Goal: Contribute content: Add original content to the website for others to see

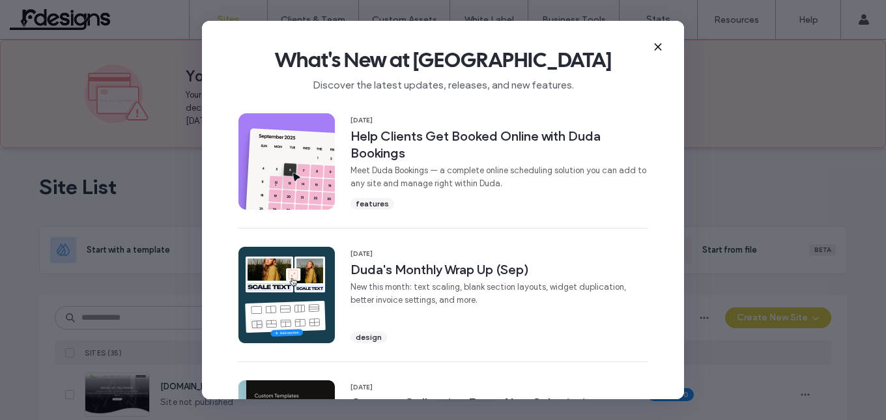
drag, startPoint x: 0, startPoint y: 0, endPoint x: 656, endPoint y: 45, distance: 657.5
click at [656, 45] on use at bounding box center [658, 47] width 6 height 6
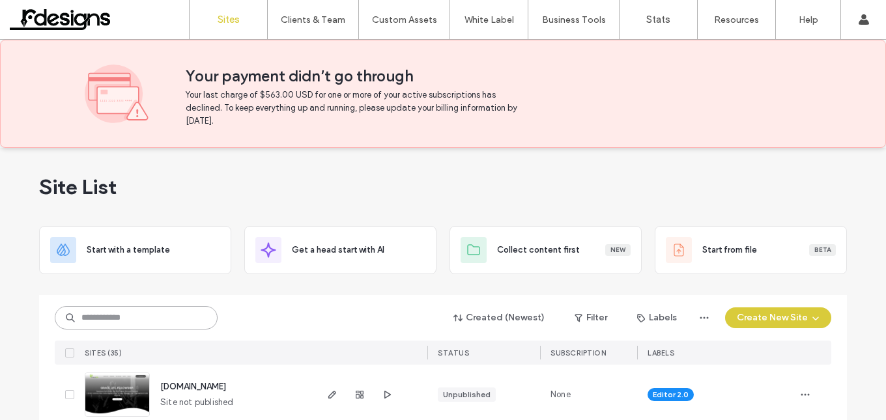
click at [128, 315] on input at bounding box center [136, 317] width 163 height 23
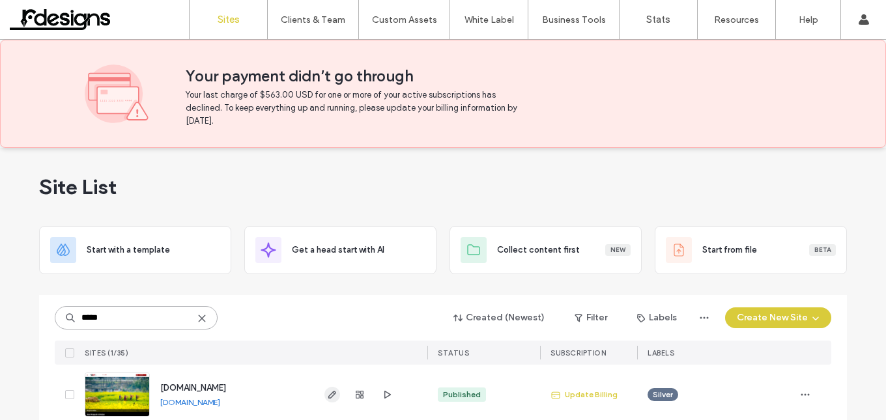
type input "*****"
click at [327, 396] on icon "button" at bounding box center [332, 395] width 10 height 10
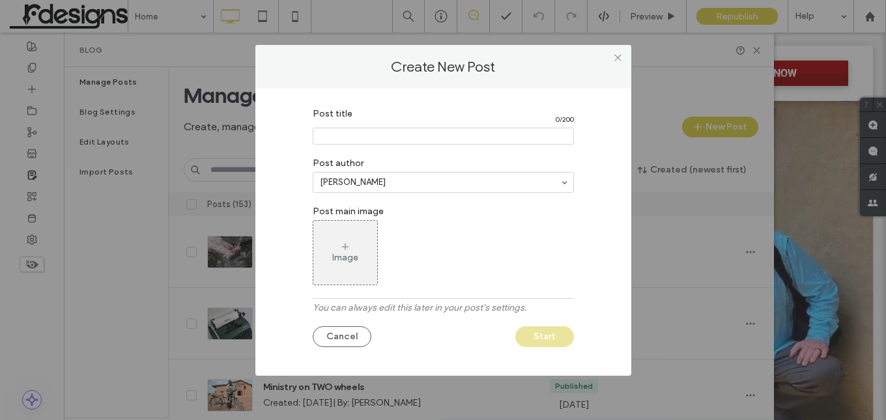
click at [347, 134] on input "Post title" at bounding box center [443, 136] width 261 height 17
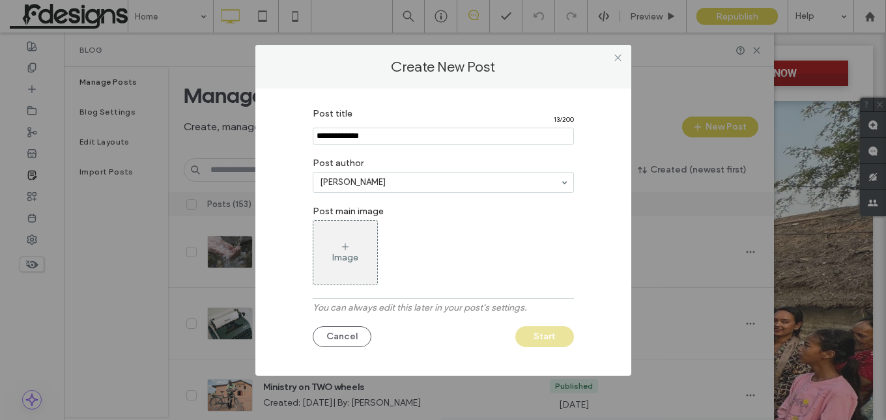
type input "**********"
click at [343, 247] on use at bounding box center [344, 247] width 7 height 7
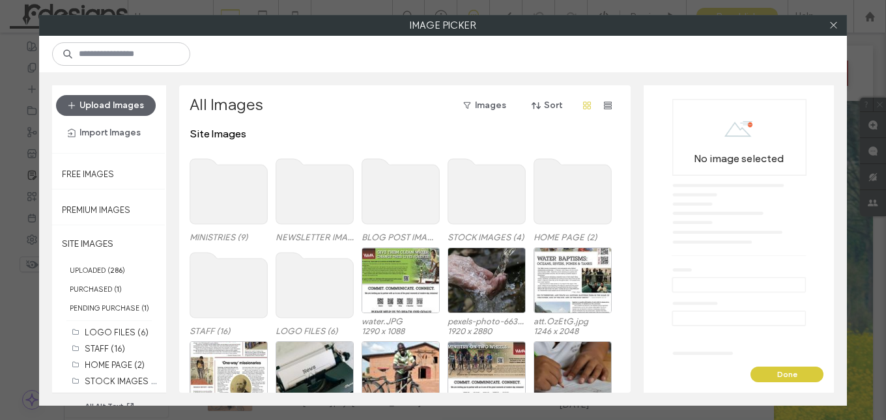
click at [315, 287] on use at bounding box center [315, 285] width 78 height 65
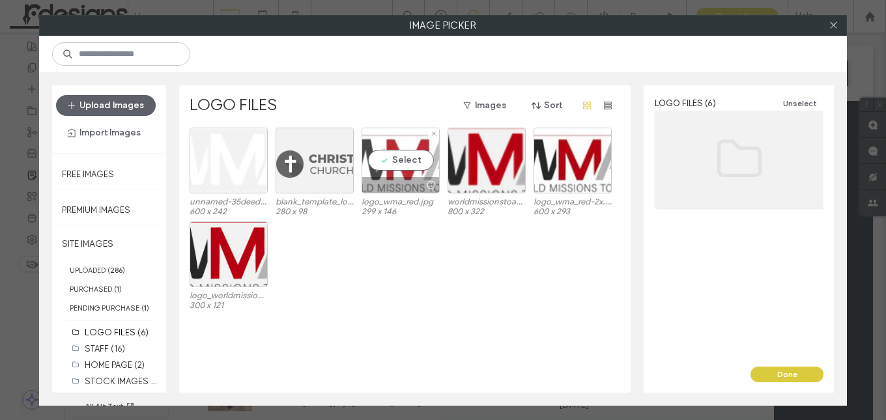
click at [413, 162] on div "Select" at bounding box center [401, 161] width 78 height 66
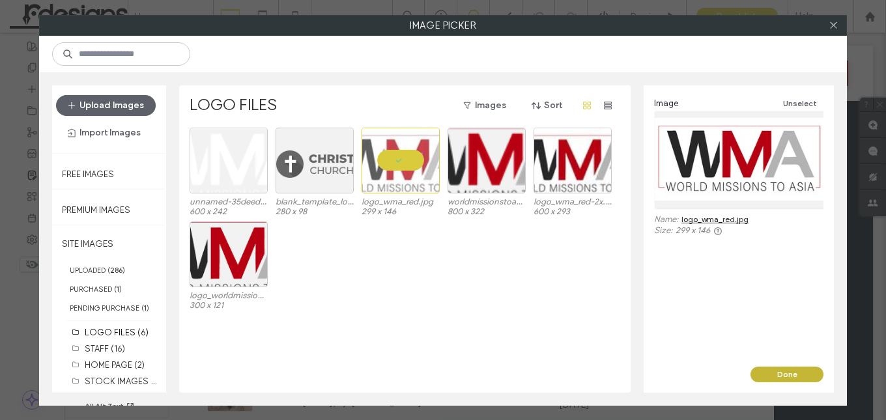
click at [812, 369] on button "Done" at bounding box center [786, 375] width 73 height 16
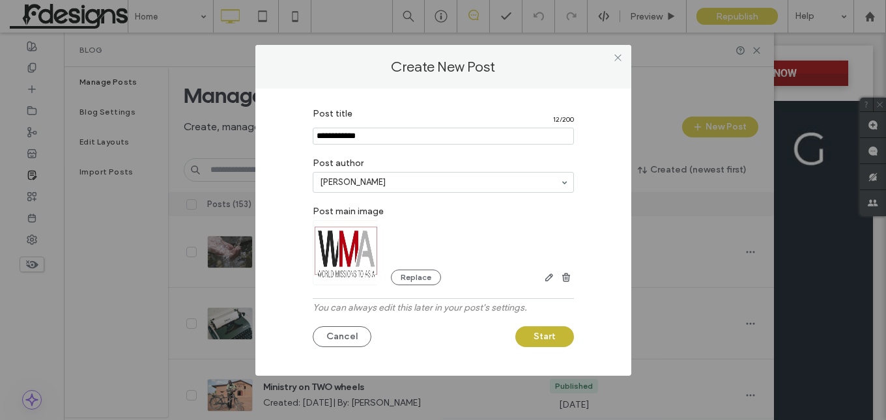
click at [546, 332] on button "Start" at bounding box center [544, 336] width 59 height 21
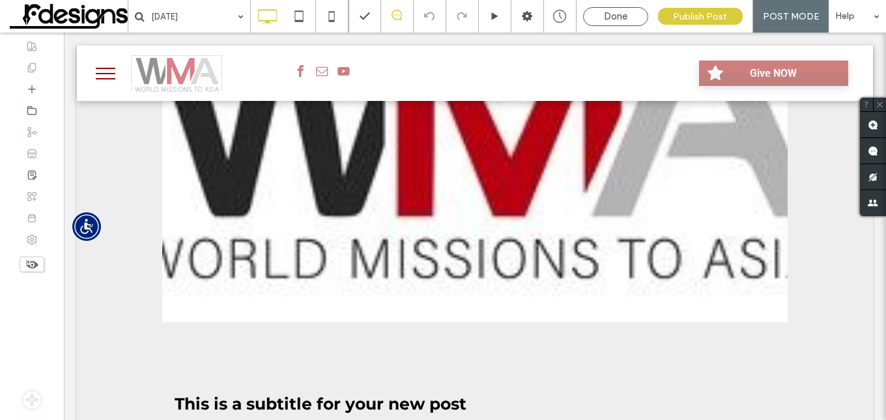
scroll to position [391, 0]
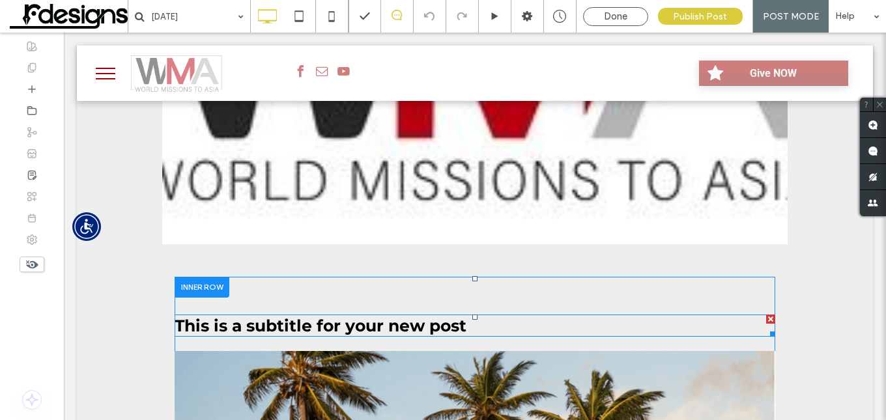
click at [264, 321] on span "This is a subtitle for your new post" at bounding box center [321, 326] width 292 height 20
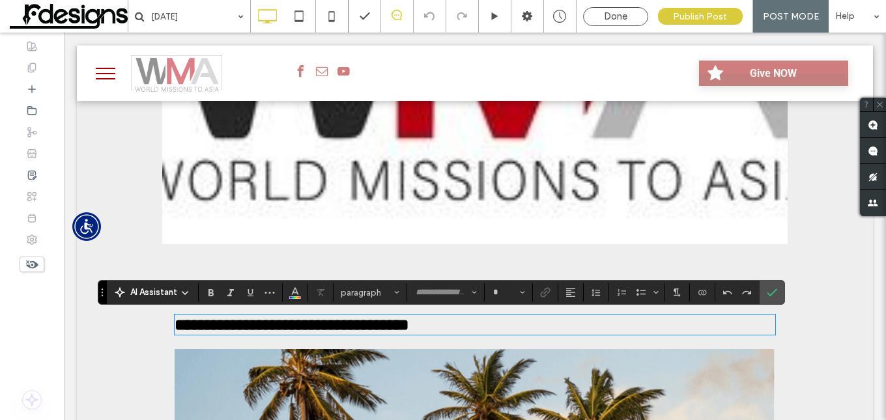
type input "**********"
type input "**"
click at [777, 292] on label "Confirm" at bounding box center [772, 292] width 20 height 23
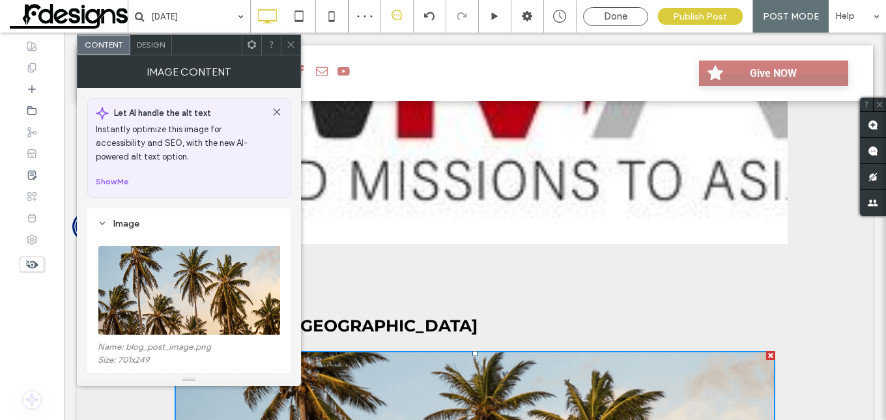
click at [150, 312] on img at bounding box center [190, 291] width 184 height 90
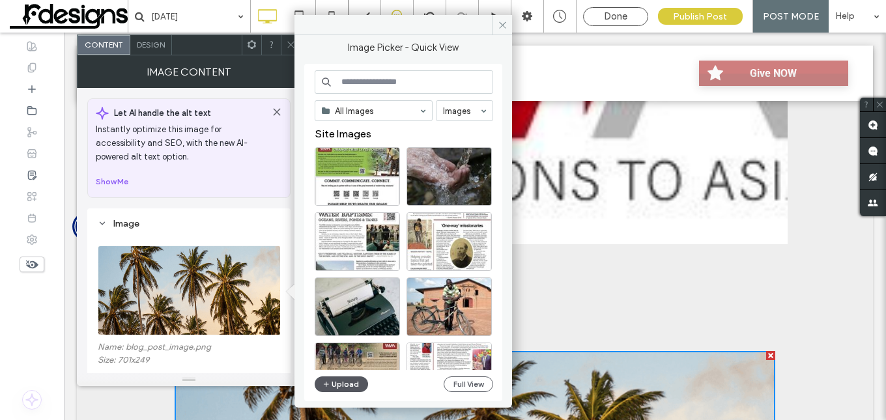
click at [343, 384] on button "Upload" at bounding box center [341, 385] width 53 height 16
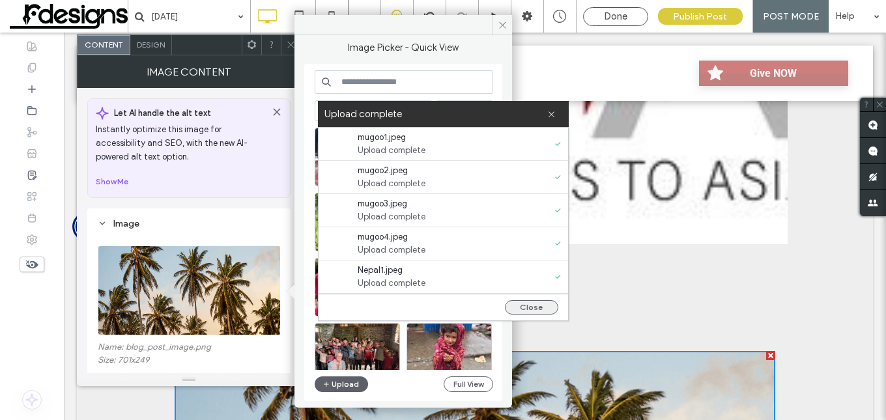
click at [527, 307] on button "Close" at bounding box center [531, 307] width 53 height 14
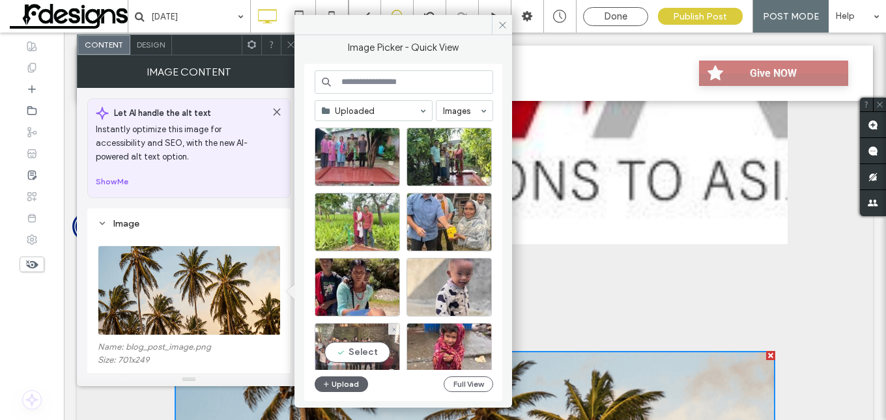
click at [360, 352] on div "Select" at bounding box center [357, 352] width 85 height 59
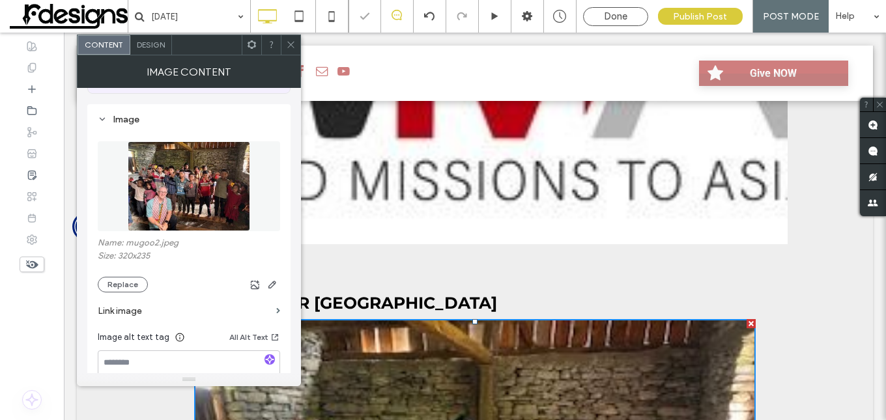
scroll to position [130, 0]
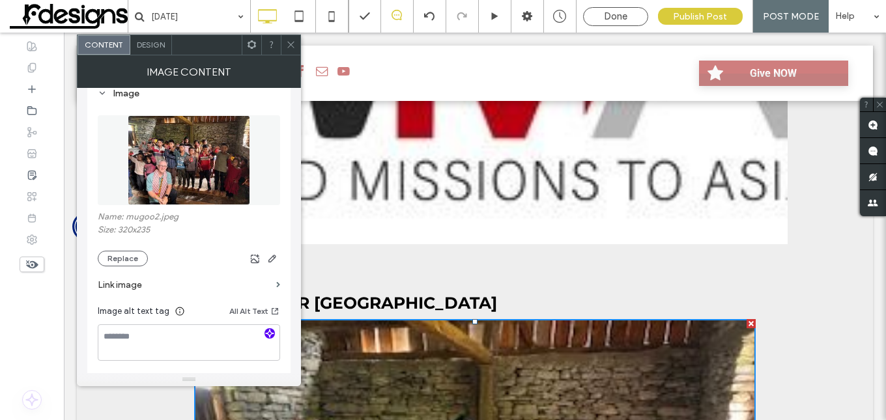
click at [272, 332] on icon "button" at bounding box center [269, 333] width 9 height 9
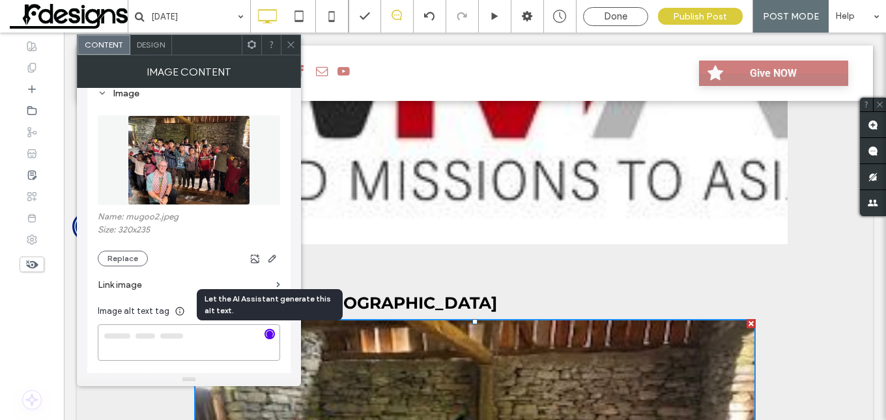
type textarea "**********"
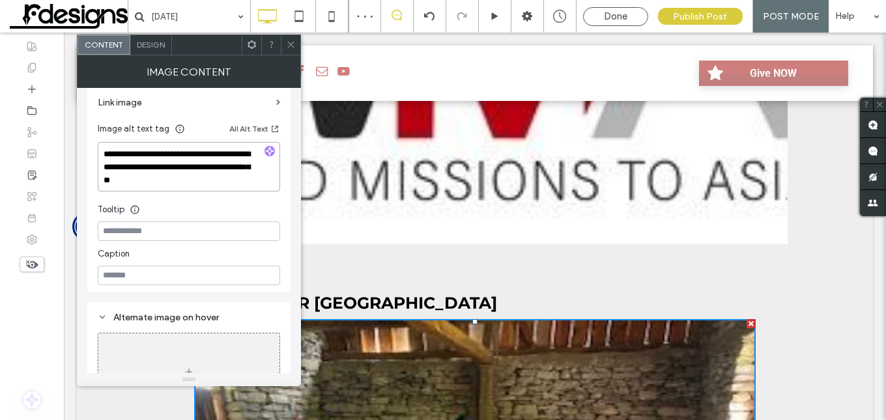
scroll to position [326, 0]
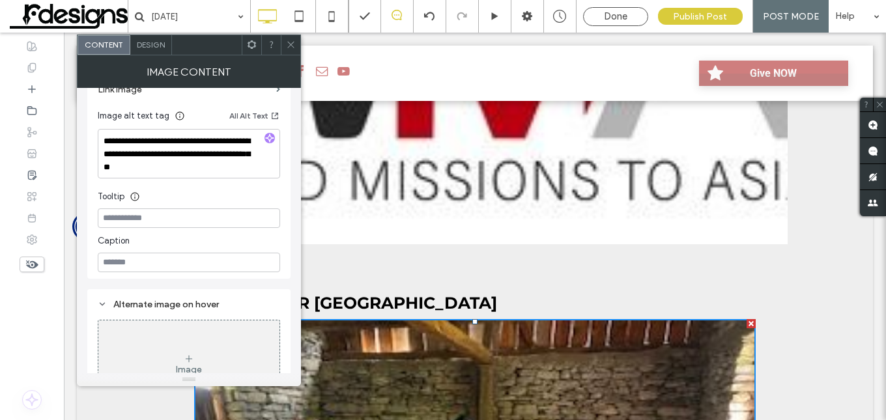
click at [294, 47] on icon at bounding box center [291, 45] width 10 height 10
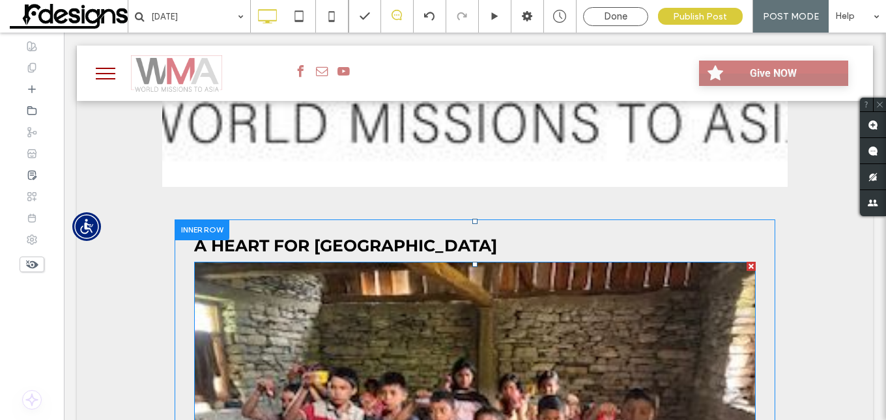
scroll to position [586, 0]
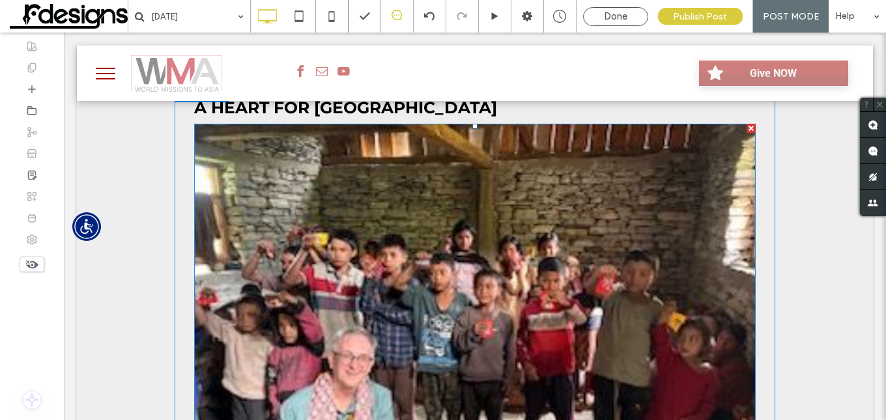
click at [514, 307] on img at bounding box center [475, 330] width 562 height 412
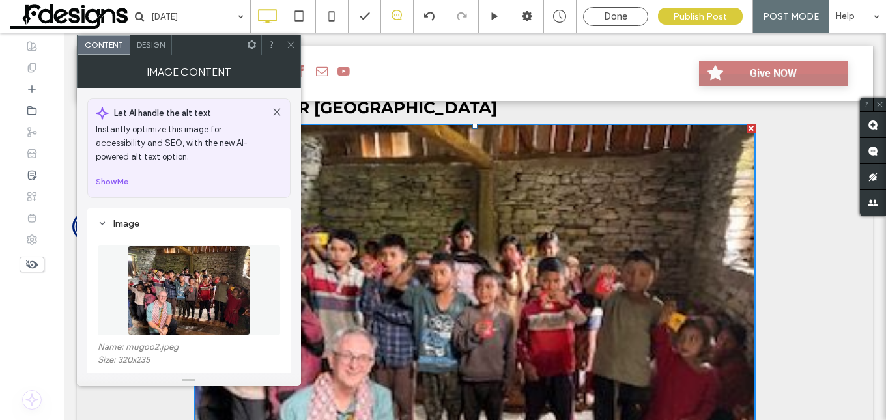
click at [164, 287] on img at bounding box center [189, 291] width 122 height 90
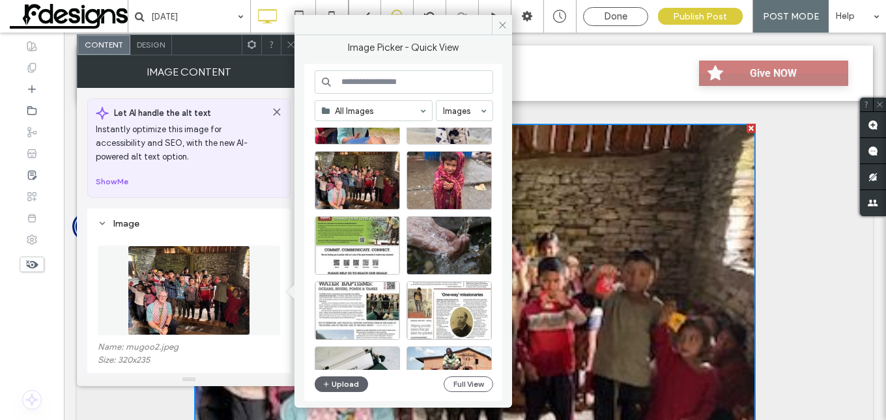
scroll to position [195, 0]
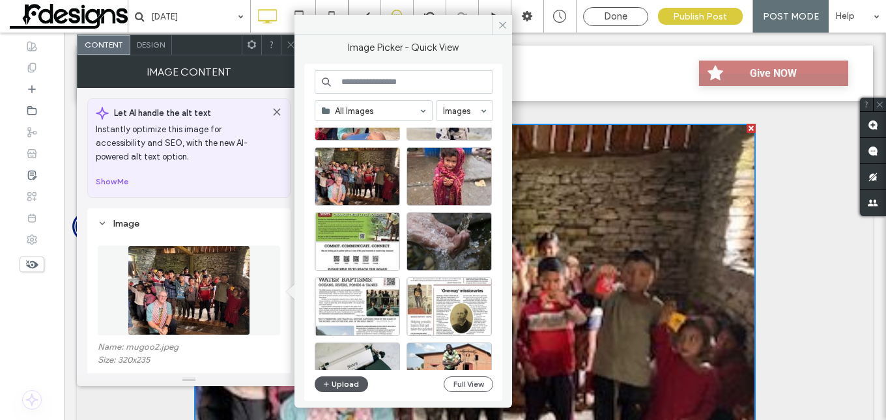
click at [347, 382] on button "Upload" at bounding box center [341, 385] width 53 height 16
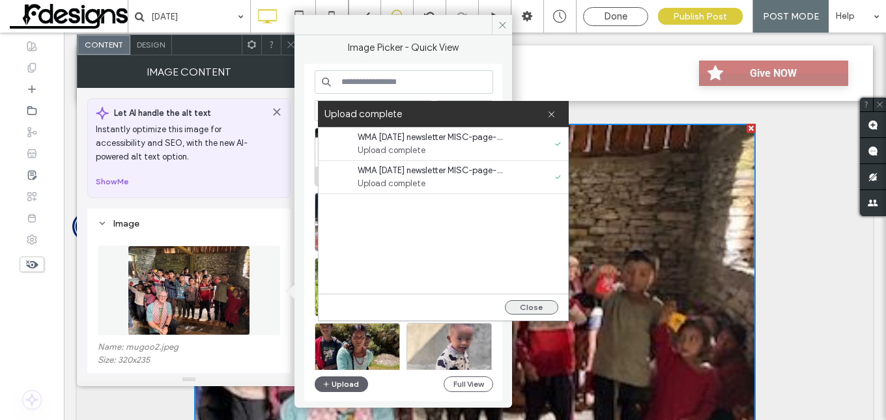
click at [537, 304] on button "Close" at bounding box center [531, 307] width 53 height 14
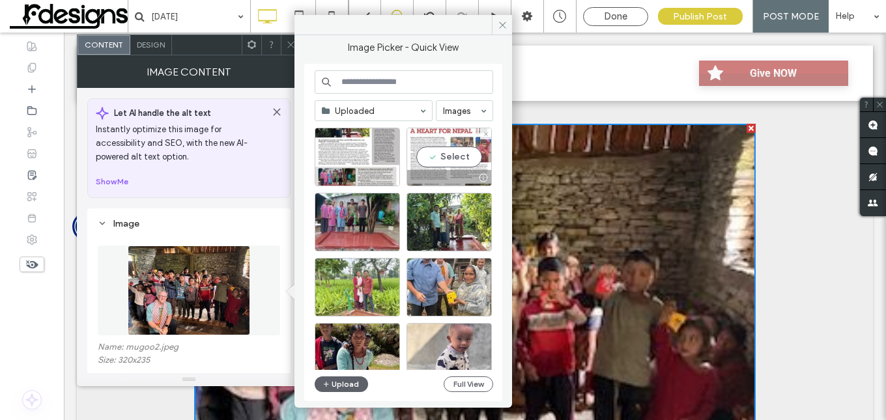
click at [440, 152] on div "Select" at bounding box center [448, 157] width 85 height 59
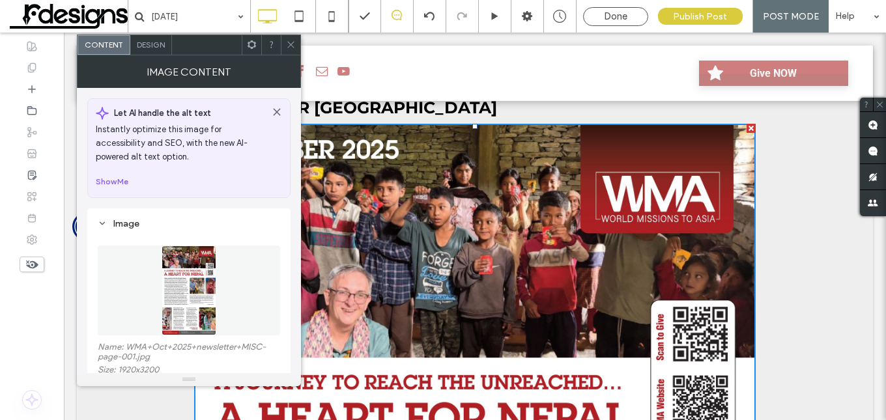
scroll to position [130, 0]
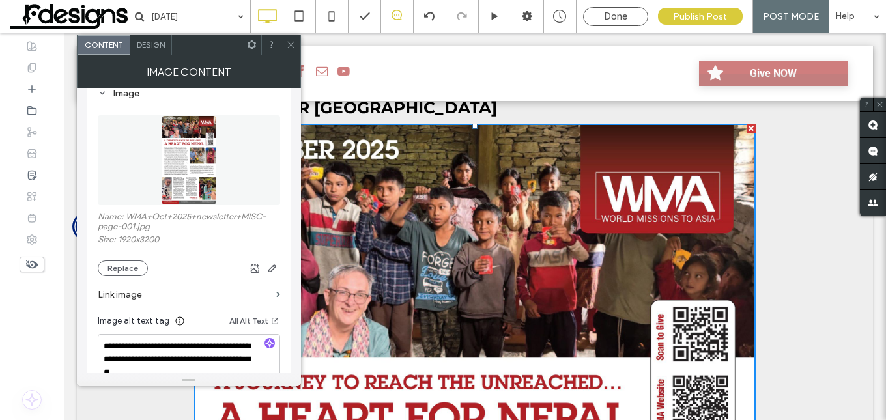
click at [291, 45] on use at bounding box center [290, 45] width 7 height 7
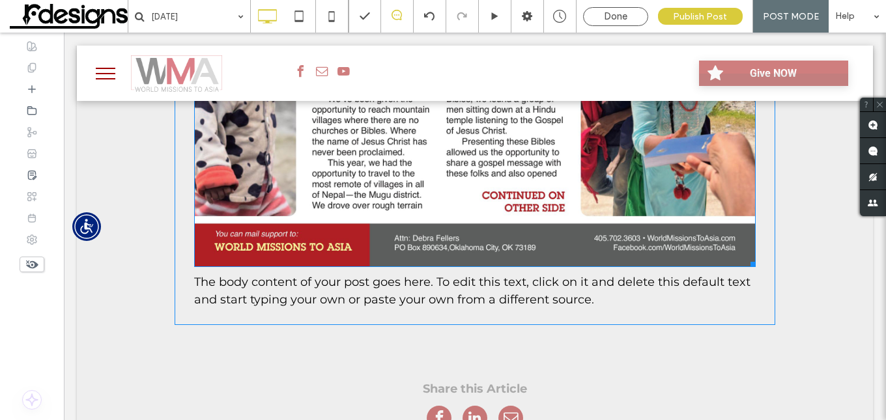
scroll to position [1433, 0]
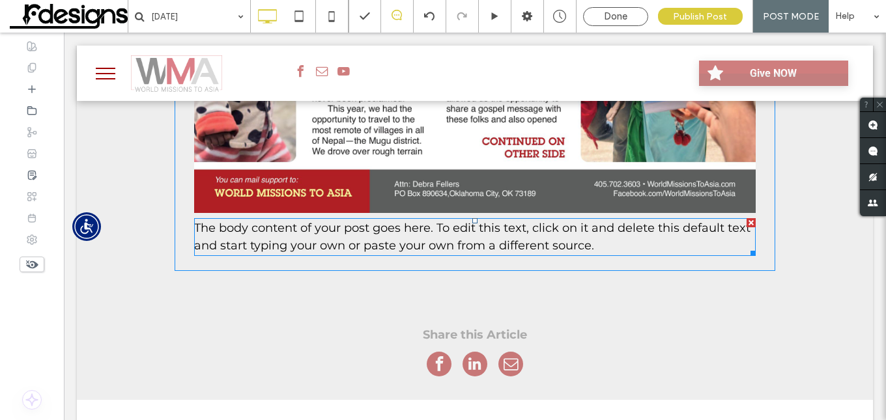
click at [747, 218] on div at bounding box center [751, 222] width 9 height 9
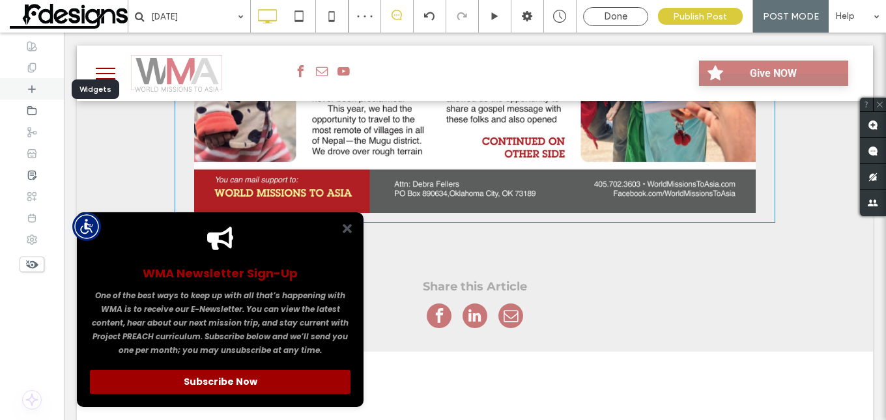
click at [33, 93] on icon at bounding box center [32, 89] width 10 height 10
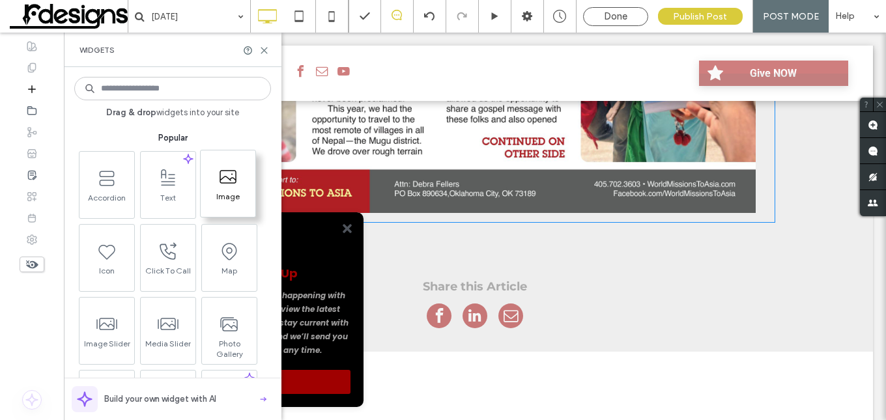
click at [214, 183] on span at bounding box center [228, 176] width 55 height 29
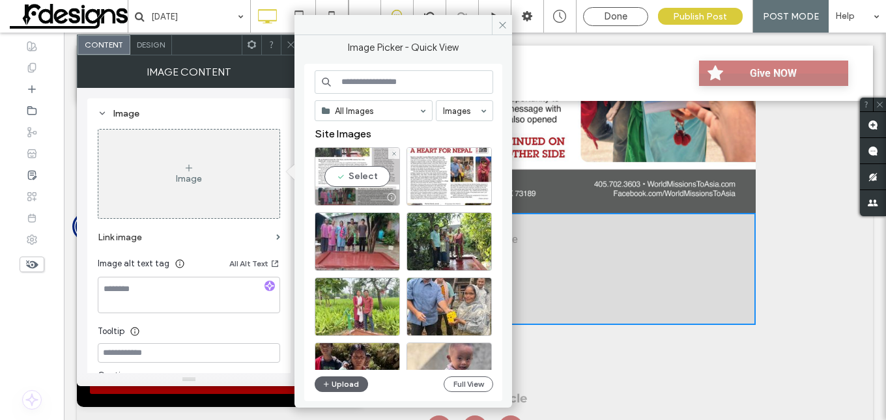
click at [347, 178] on div "Select" at bounding box center [357, 176] width 85 height 59
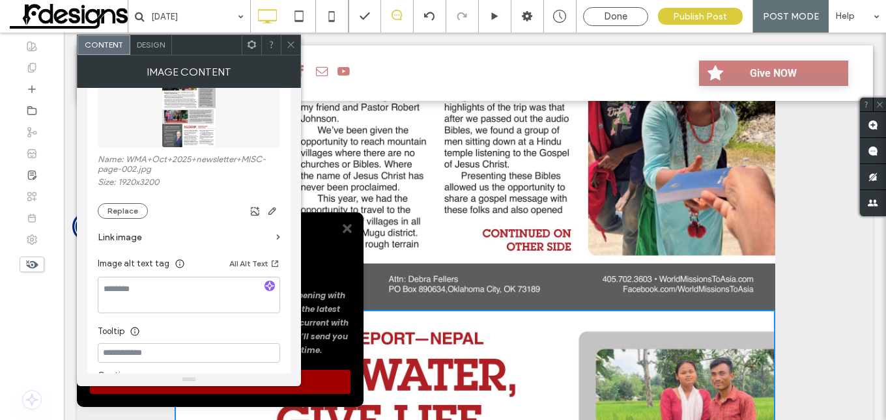
scroll to position [195, 0]
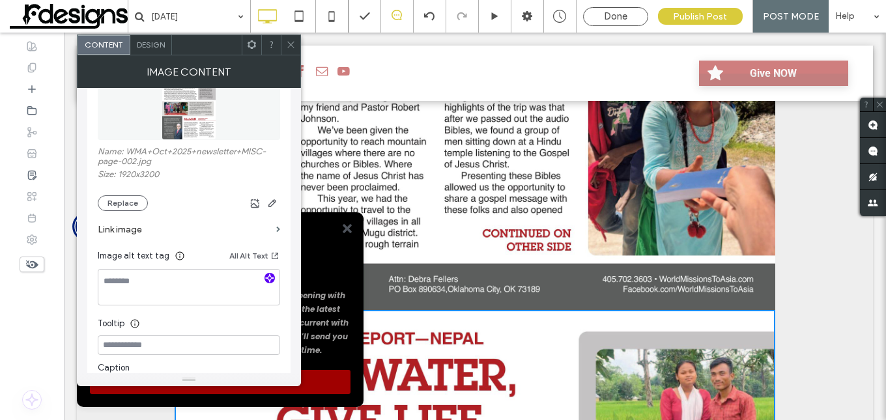
click at [271, 279] on icon "button" at bounding box center [269, 278] width 9 height 9
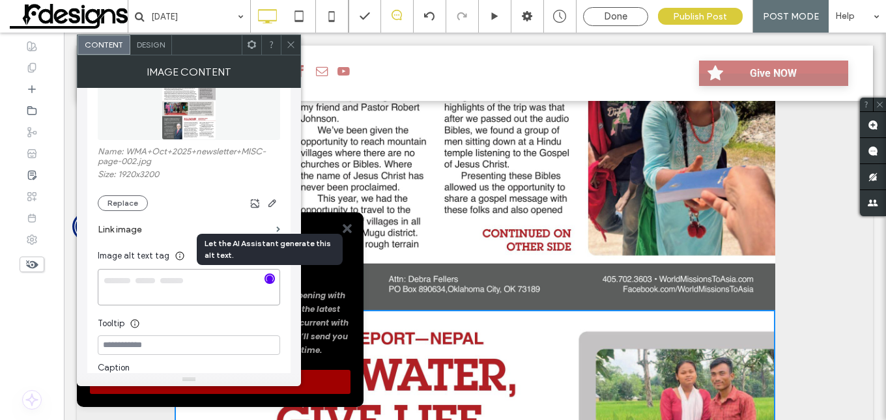
type textarea "**********"
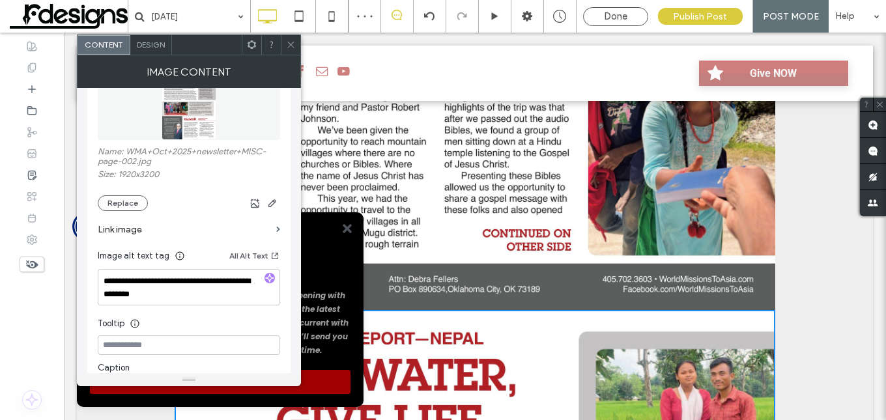
click at [293, 48] on icon at bounding box center [291, 45] width 10 height 10
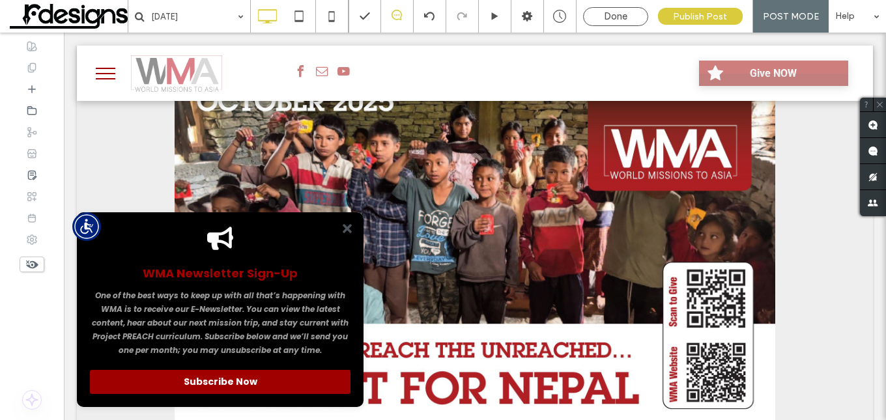
scroll to position [651, 0]
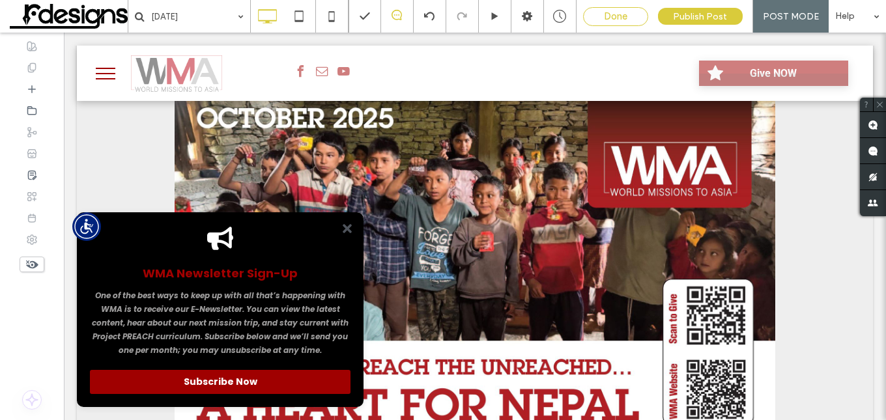
click at [608, 18] on span "Done" at bounding box center [615, 16] width 23 height 12
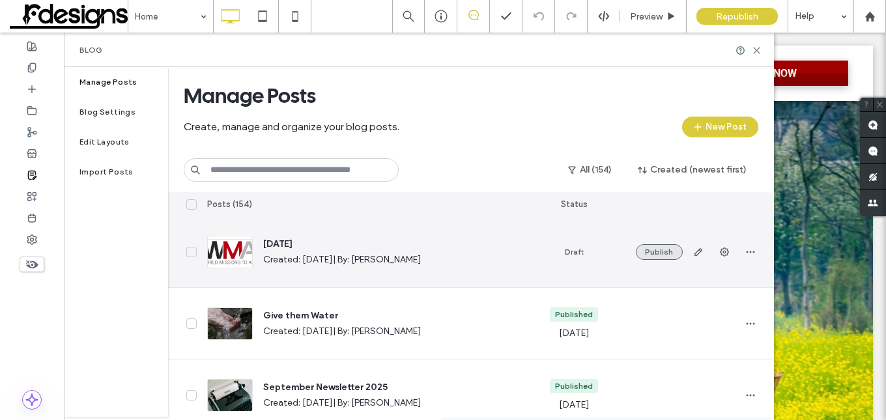
click at [654, 249] on button "Publish" at bounding box center [659, 252] width 47 height 16
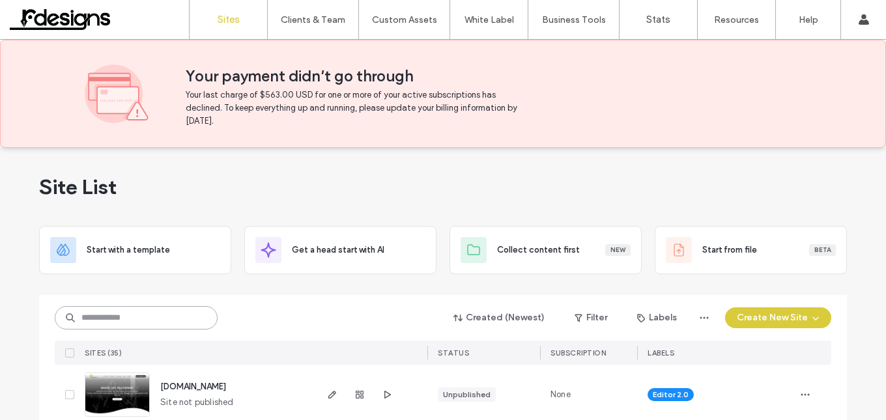
click at [172, 326] on input at bounding box center [136, 317] width 163 height 23
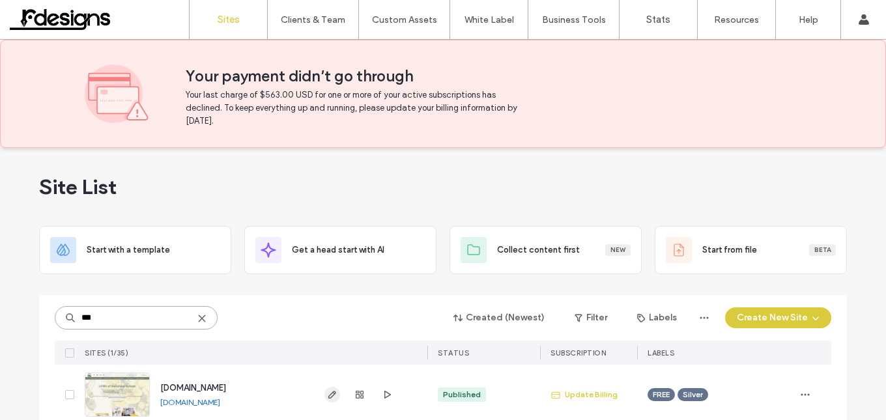
type input "***"
click at [328, 398] on use "button" at bounding box center [332, 395] width 8 height 8
